Goal: Information Seeking & Learning: Find specific page/section

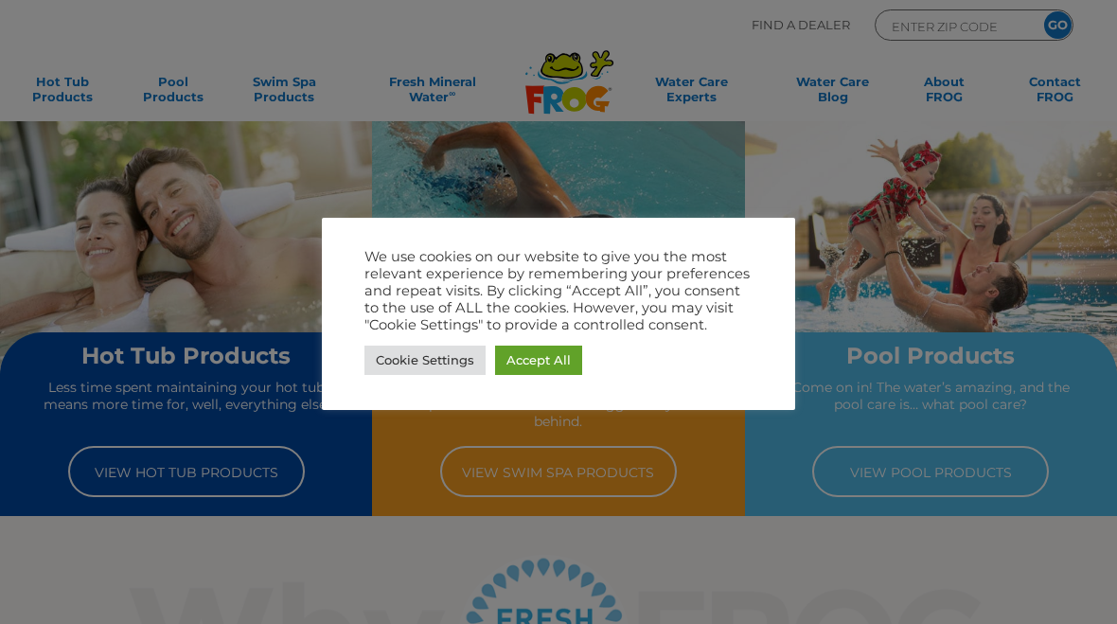
click at [556, 358] on link "Accept All" at bounding box center [538, 360] width 87 height 29
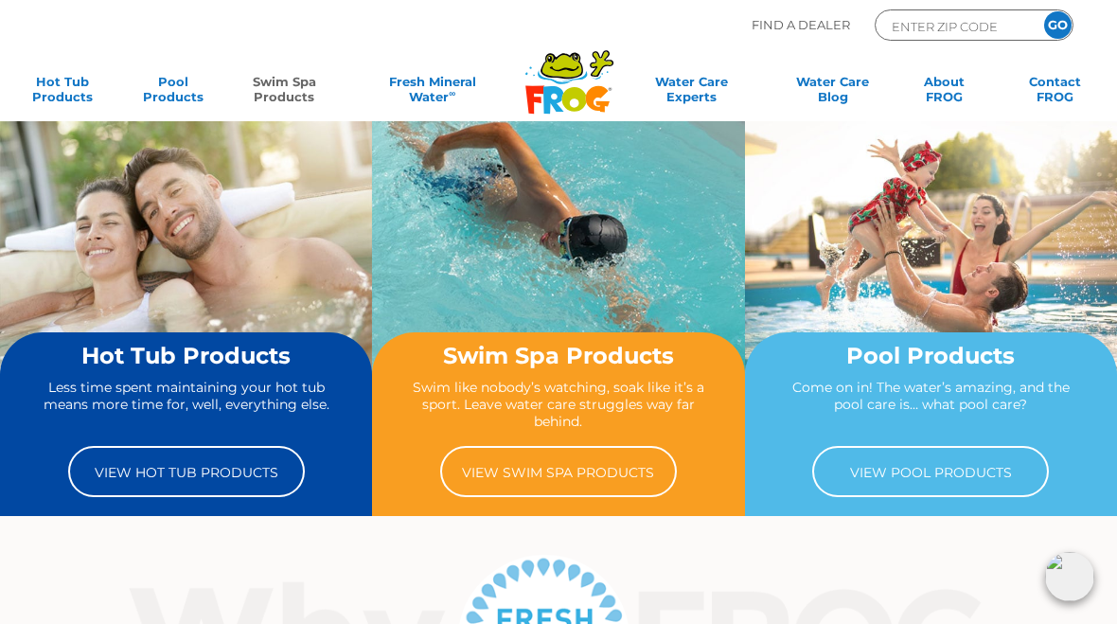
click at [298, 98] on link "Swim Spa Products" at bounding box center [284, 93] width 86 height 38
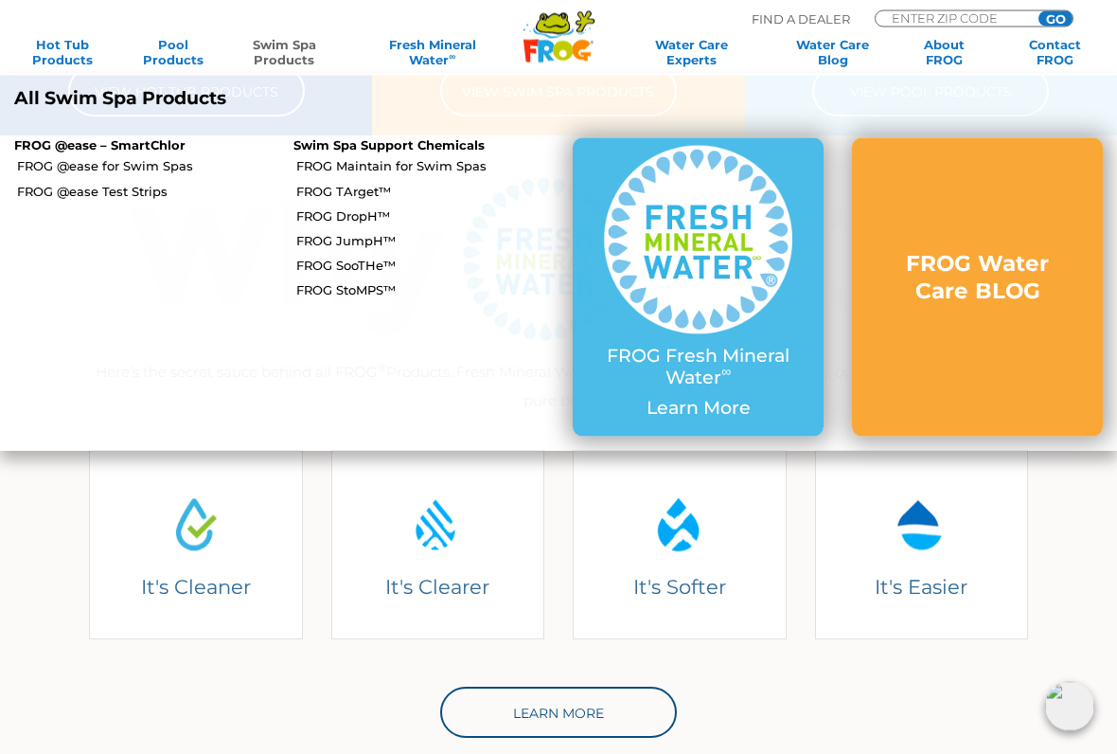
scroll to position [382, 0]
click at [83, 161] on link "FROG @ease for Swim Spas" at bounding box center [148, 165] width 262 height 17
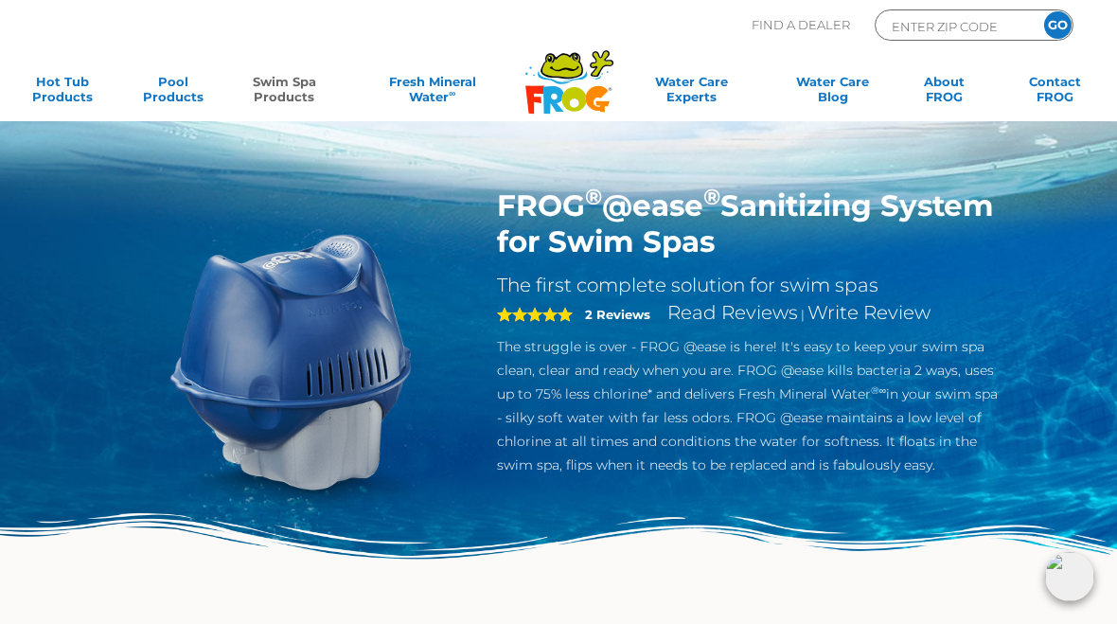
click at [295, 89] on link "Swim Spa Products" at bounding box center [284, 93] width 86 height 38
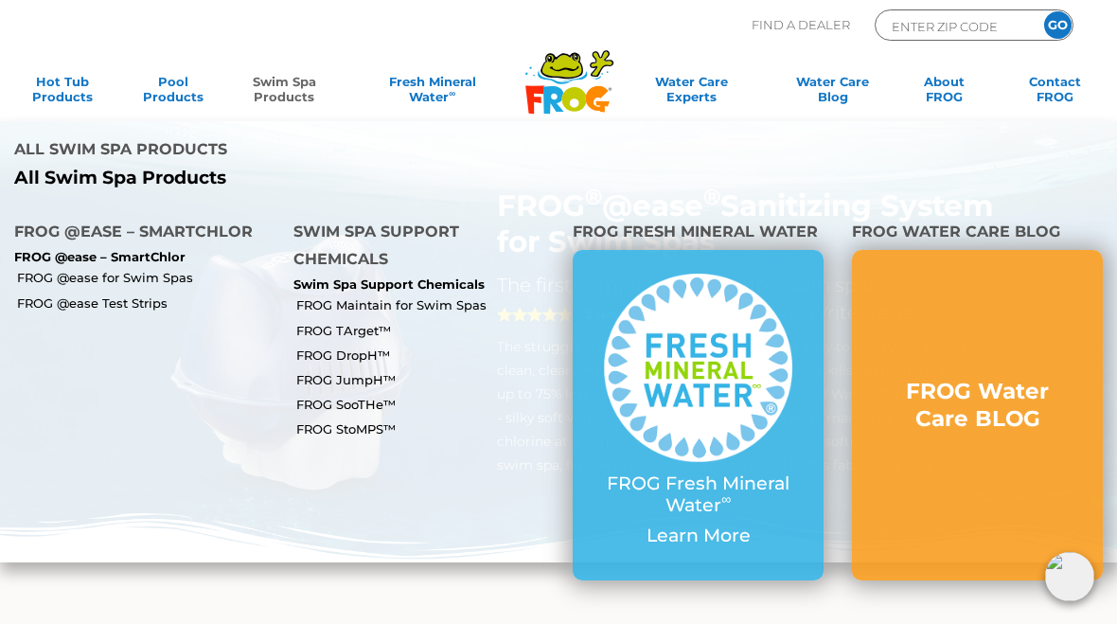
click at [156, 250] on p "FROG @ease – SmartChlor" at bounding box center [139, 257] width 251 height 15
click at [157, 250] on p "FROG @ease – SmartChlor" at bounding box center [139, 257] width 251 height 15
click at [169, 250] on p "FROG @ease – SmartChlor" at bounding box center [139, 257] width 251 height 15
click at [352, 296] on link "FROG Maintain for Swim Spas" at bounding box center [427, 304] width 262 height 17
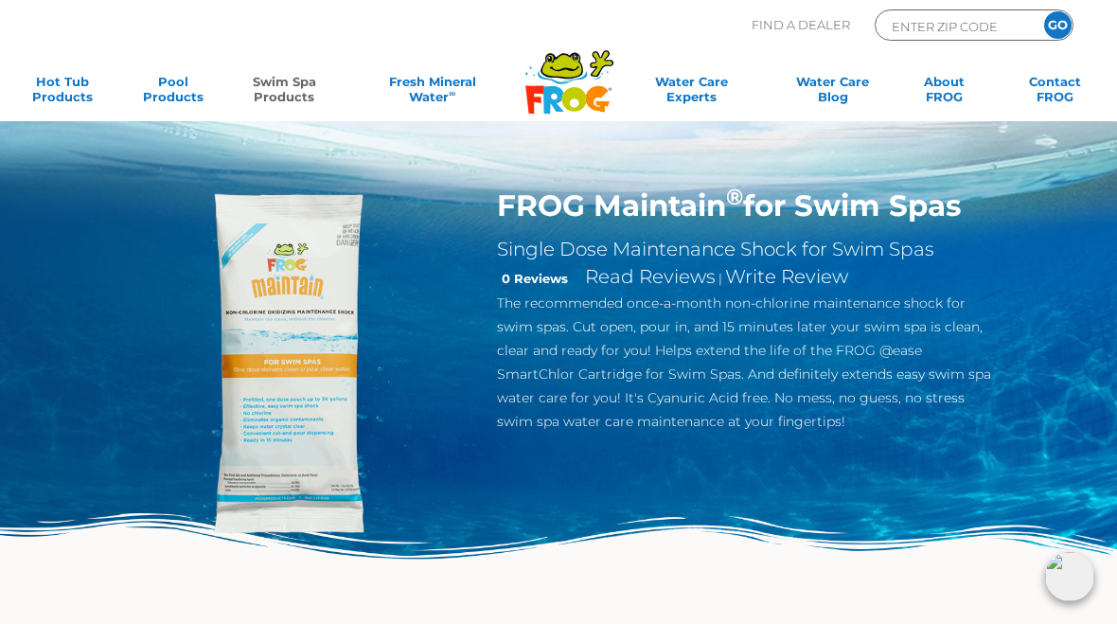
click at [286, 90] on link "Swim Spa Products" at bounding box center [284, 93] width 86 height 38
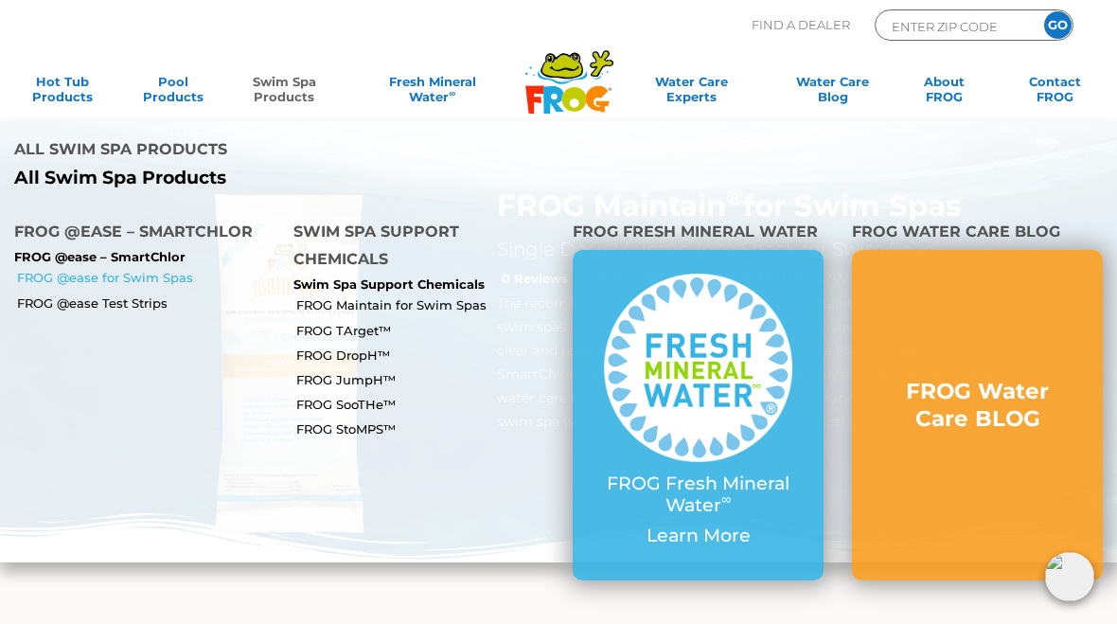
click at [173, 269] on link "FROG @ease for Swim Spas" at bounding box center [148, 277] width 262 height 17
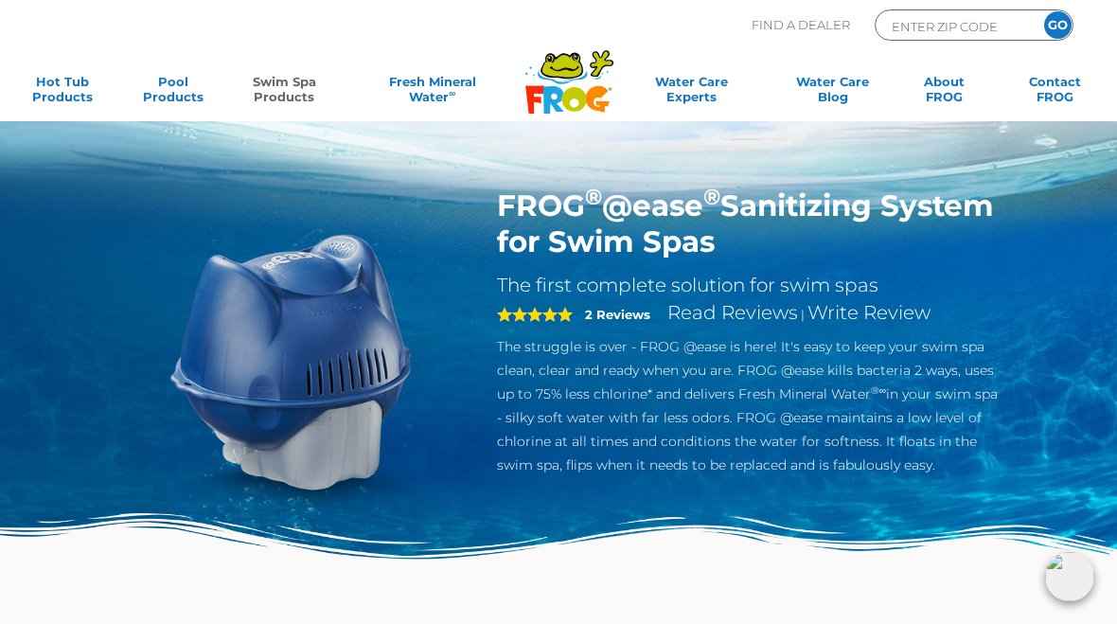
click at [162, 223] on img at bounding box center [292, 362] width 351 height 351
click at [283, 89] on link "Swim Spa Products" at bounding box center [284, 93] width 86 height 38
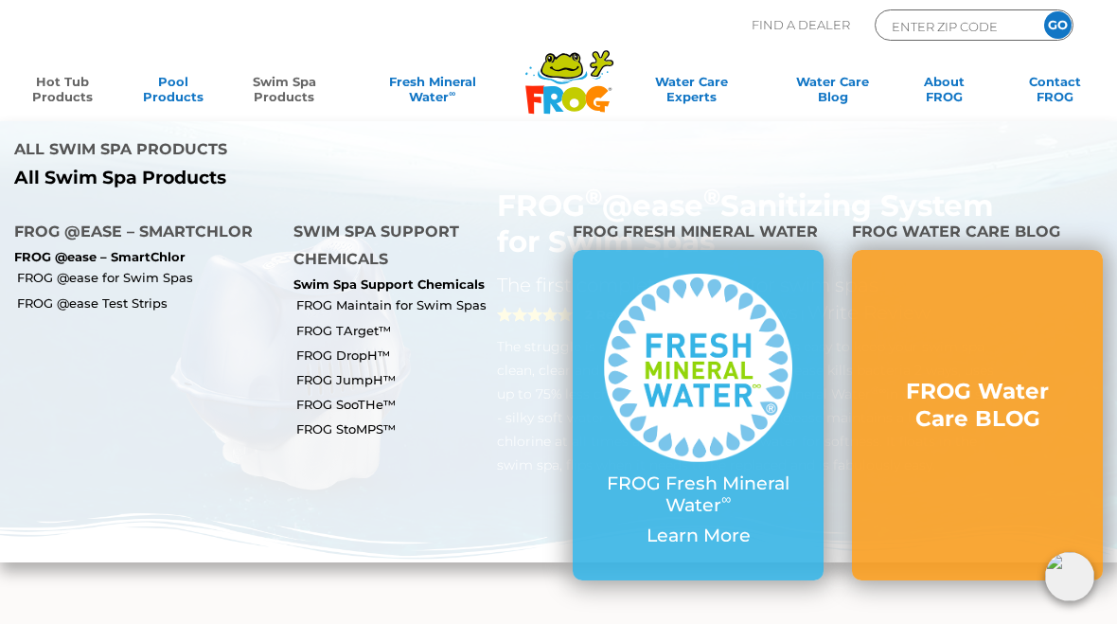
click at [36, 85] on link "Hot Tub Products" at bounding box center [62, 93] width 86 height 38
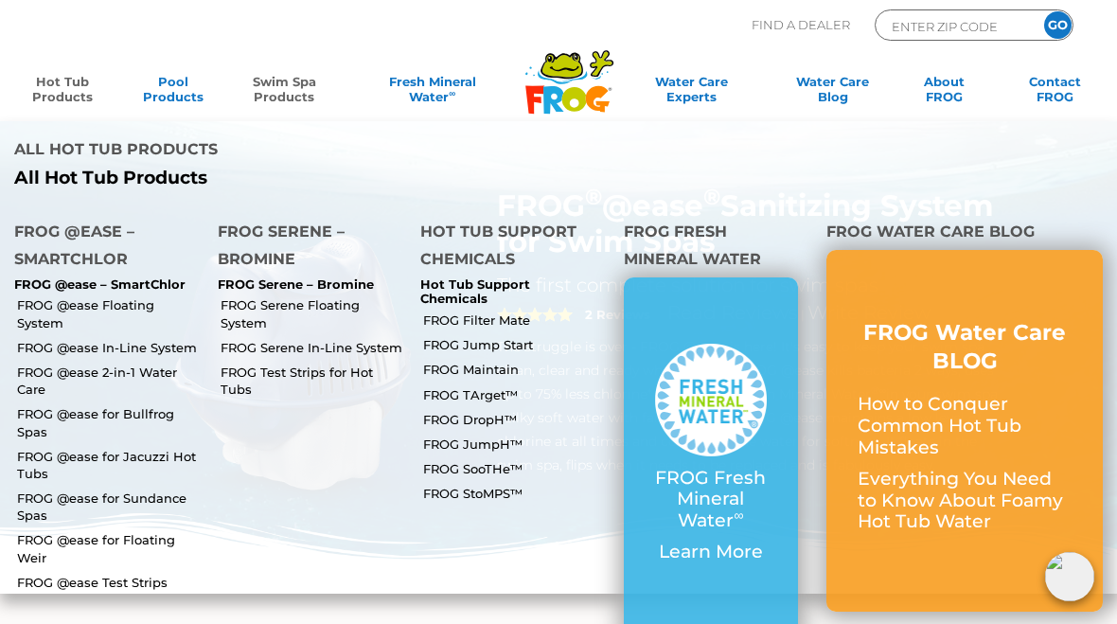
click at [266, 92] on link "Swim Spa Products" at bounding box center [284, 93] width 86 height 38
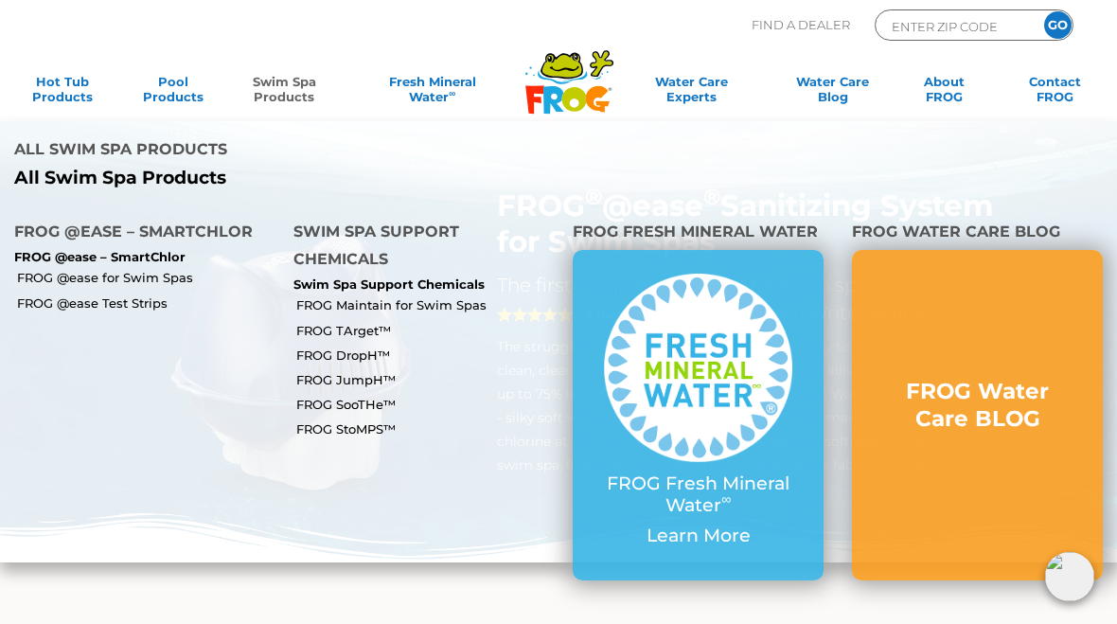
click at [980, 22] on input "ENTER ZIP CODE" at bounding box center [954, 26] width 128 height 22
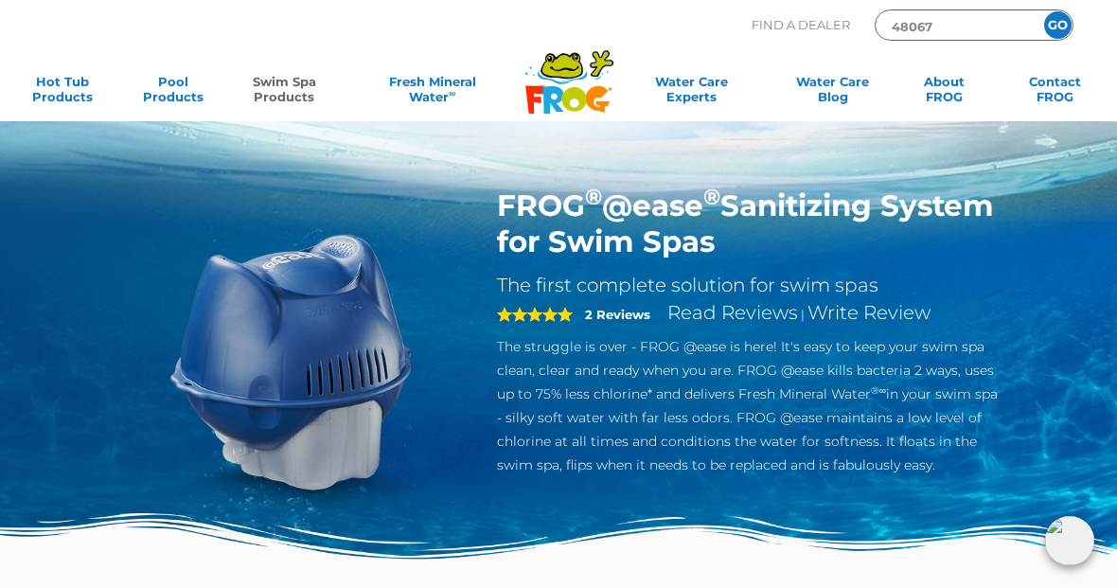
type input "48067"
click at [1060, 26] on input "GO" at bounding box center [1058, 24] width 27 height 27
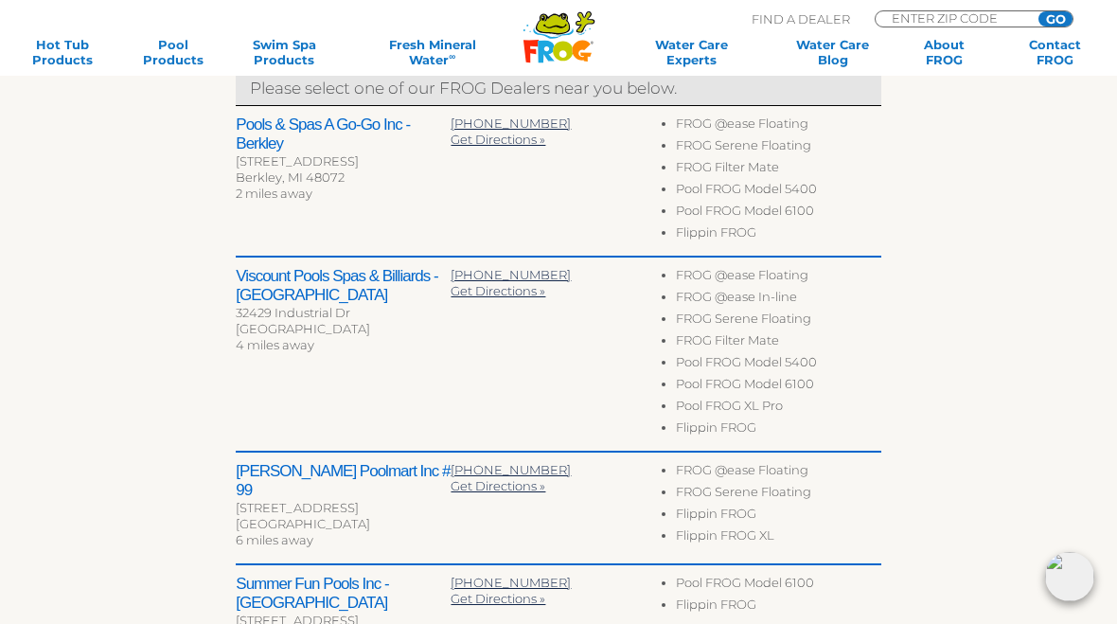
scroll to position [675, 0]
